Goal: Information Seeking & Learning: Learn about a topic

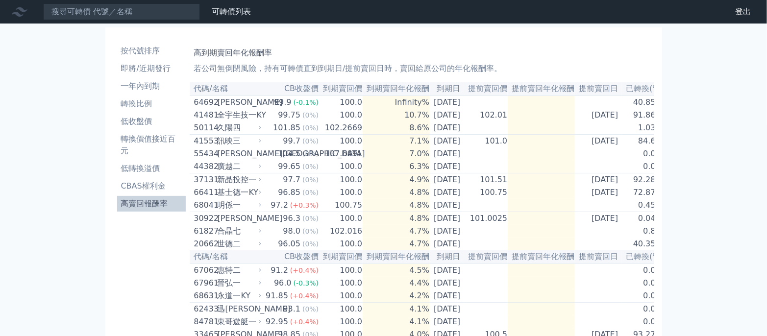
click at [167, 202] on li "高賣回報酬率" at bounding box center [151, 204] width 69 height 12
click at [149, 163] on li "低轉換溢價" at bounding box center [151, 169] width 69 height 12
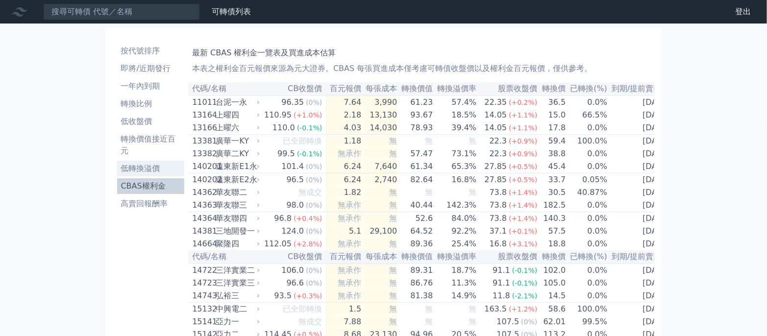
click at [172, 171] on li "低轉換溢價" at bounding box center [151, 169] width 68 height 12
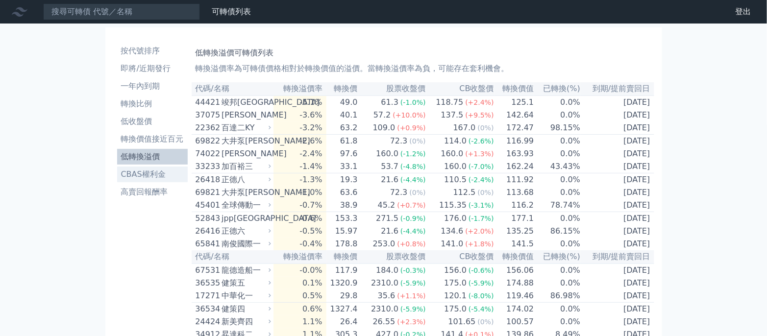
click at [159, 174] on li "CBAS權利金" at bounding box center [152, 175] width 71 height 12
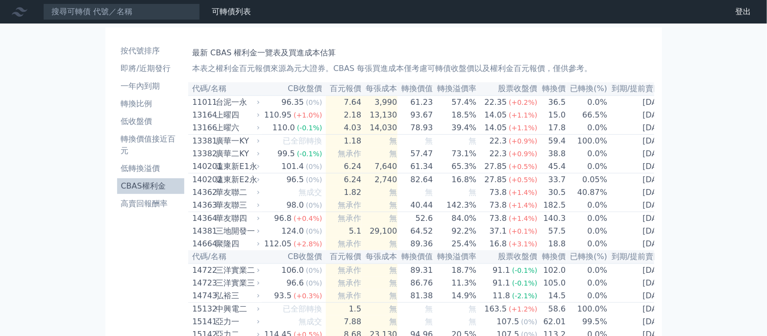
click at [167, 196] on ul "按代號排序 即將/近期發行 一年內到期 轉換比例 低收盤價 轉換價值接近百元 低轉換溢價 CBAS權利金 高賣回報酬率" at bounding box center [151, 127] width 68 height 169
click at [178, 198] on li "高賣回報酬率" at bounding box center [151, 204] width 68 height 12
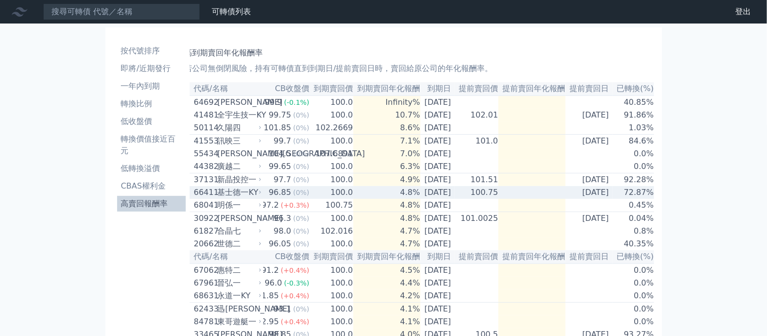
scroll to position [0, 18]
drag, startPoint x: 449, startPoint y: 193, endPoint x: 500, endPoint y: 201, distance: 52.0
drag, startPoint x: 512, startPoint y: 196, endPoint x: 349, endPoint y: 196, distance: 162.2
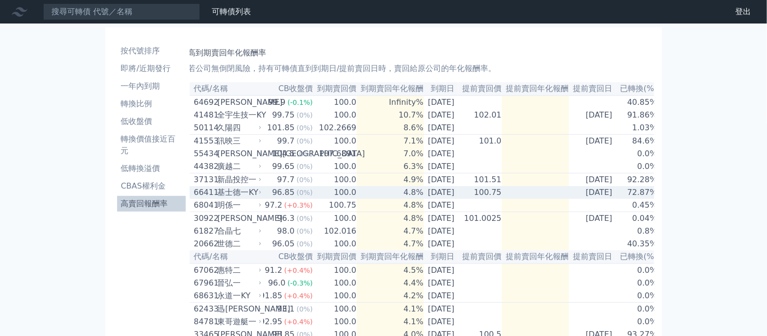
scroll to position [0, 0]
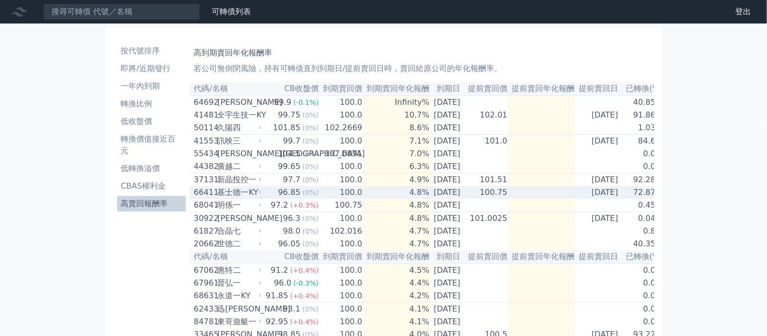
drag, startPoint x: 349, startPoint y: 196, endPoint x: 268, endPoint y: 196, distance: 81.8
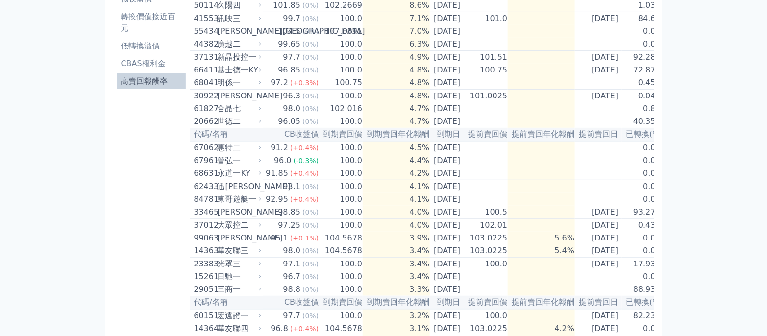
scroll to position [196, 0]
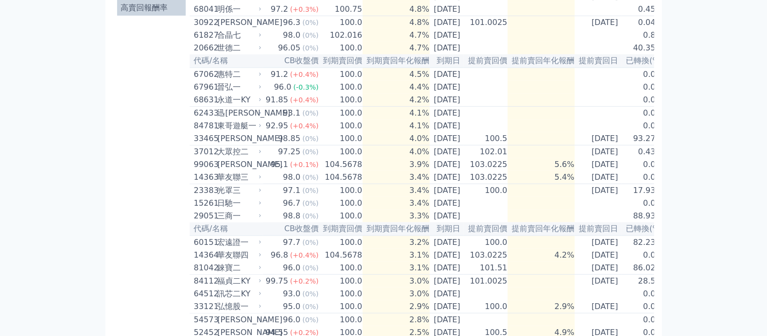
drag, startPoint x: 537, startPoint y: 229, endPoint x: 692, endPoint y: 230, distance: 155.8
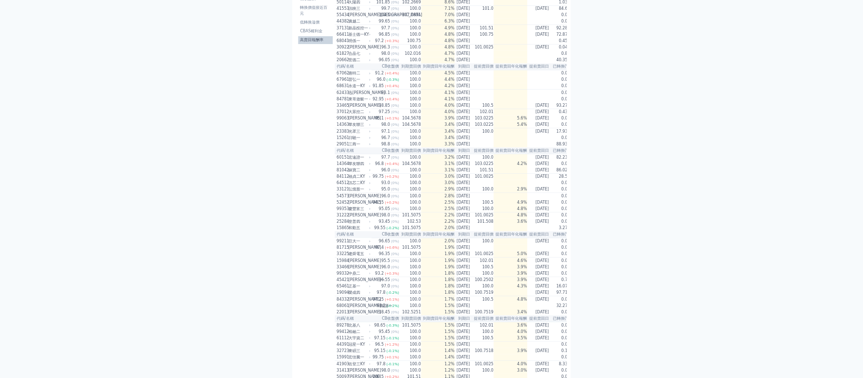
scroll to position [0, 0]
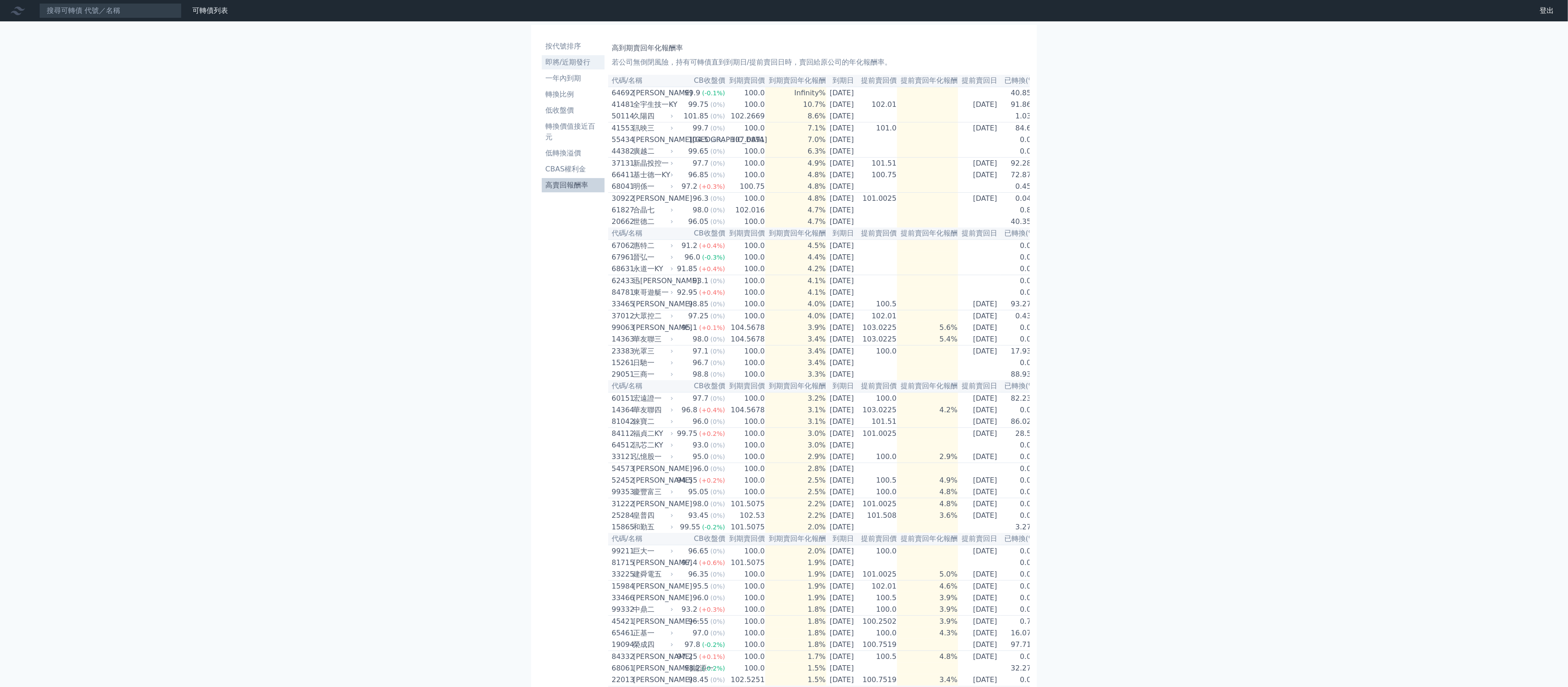
click at [566, 58] on li "即將/近期發行" at bounding box center [572, 63] width 63 height 11
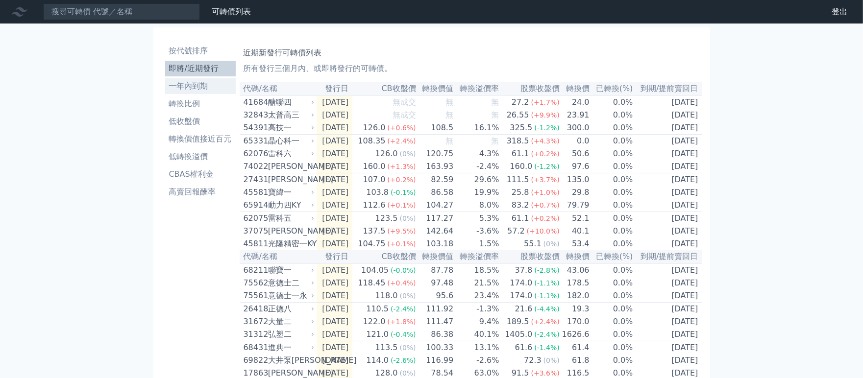
click at [220, 88] on li "一年內到期" at bounding box center [200, 86] width 71 height 12
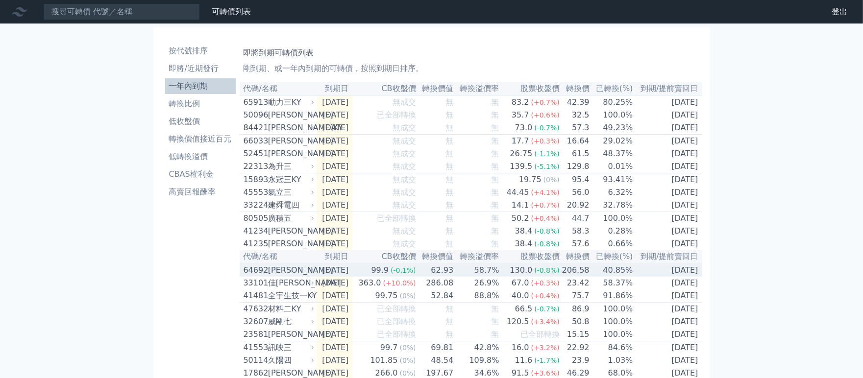
scroll to position [73, 0]
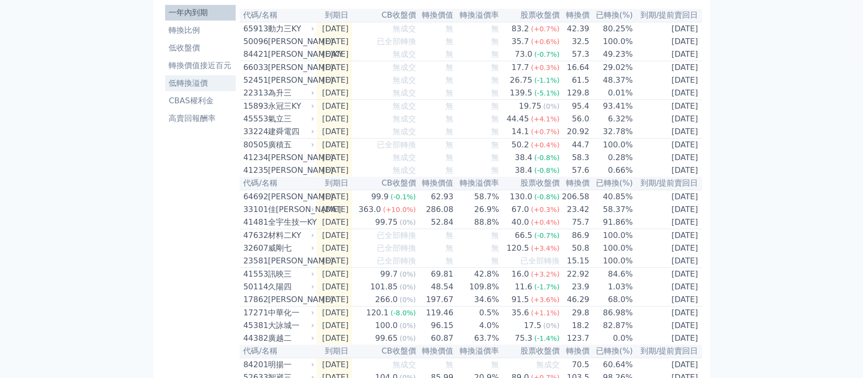
click at [198, 83] on li "低轉換溢價" at bounding box center [200, 83] width 71 height 12
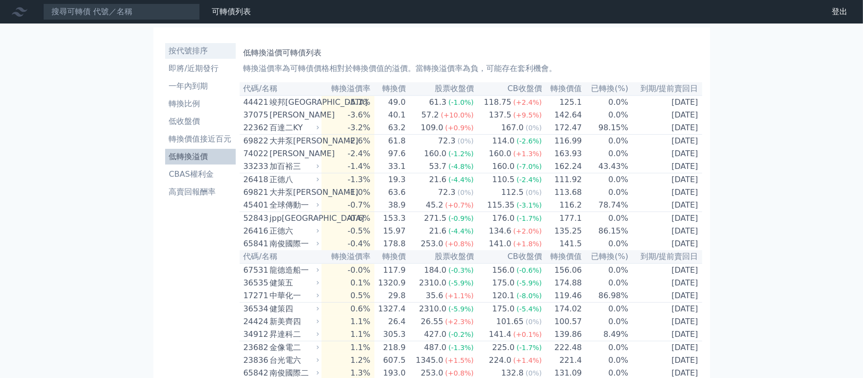
click at [211, 57] on link "按代號排序" at bounding box center [200, 51] width 71 height 16
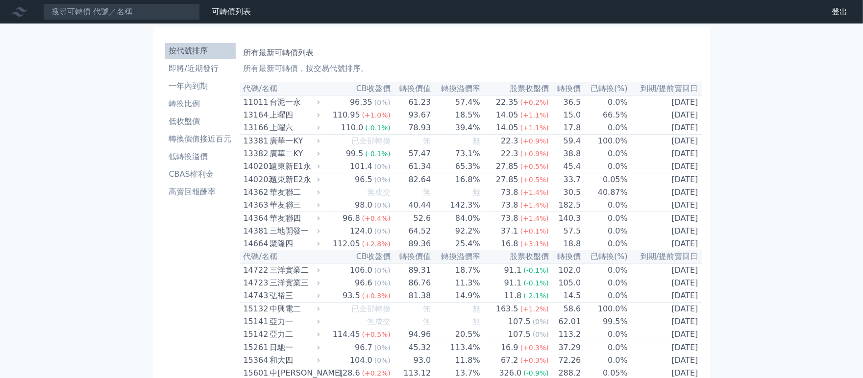
click at [213, 67] on li "即將/近期發行" at bounding box center [200, 69] width 71 height 12
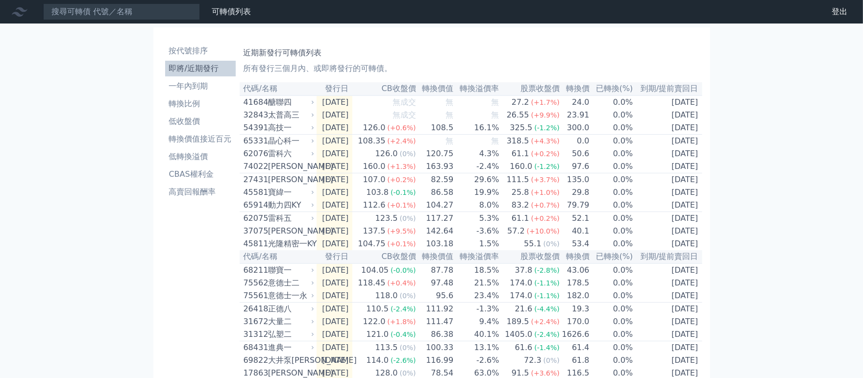
click at [187, 63] on li "即將/近期發行" at bounding box center [200, 69] width 71 height 12
click at [211, 162] on li "低轉換溢價" at bounding box center [200, 157] width 71 height 12
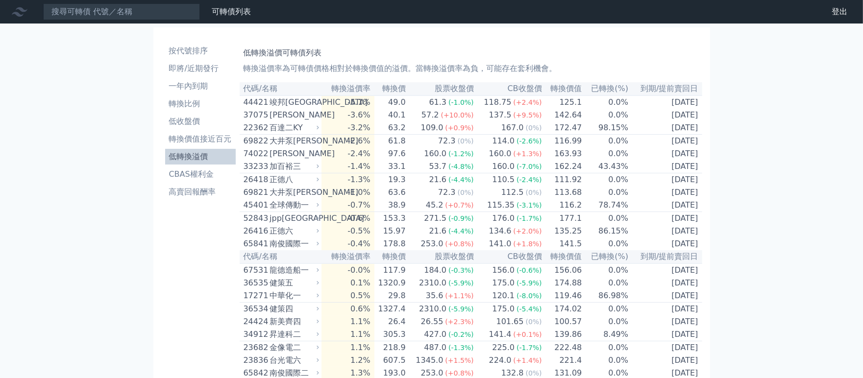
click at [219, 112] on ul "按代號排序 即將/近期發行 一年內到期 轉換比例 低收盤價 轉換價值接近百元 低轉換溢價 CBAS權利金 高賣回報酬率" at bounding box center [200, 121] width 71 height 157
click at [219, 125] on li "低收盤價" at bounding box center [200, 122] width 71 height 12
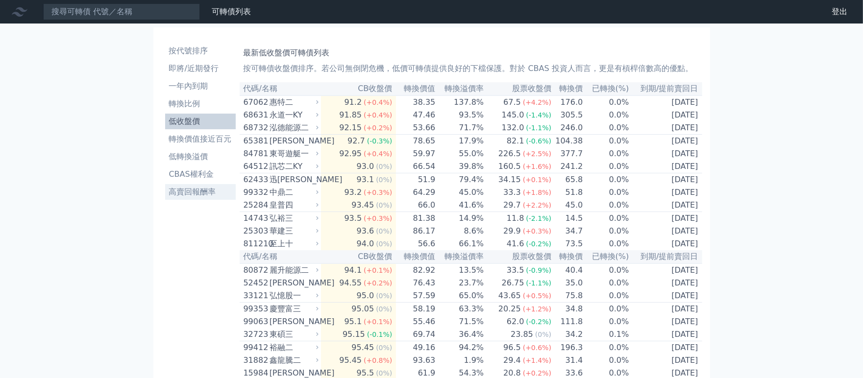
click at [187, 186] on li "高賣回報酬率" at bounding box center [200, 192] width 71 height 12
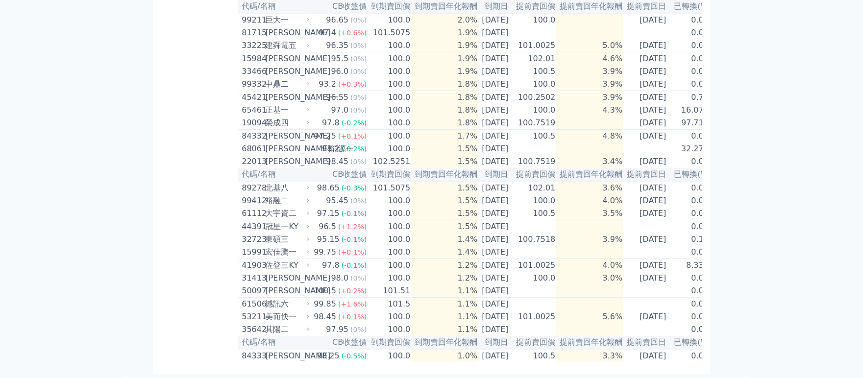
scroll to position [662, 0]
